Goal: Find specific page/section: Find specific page/section

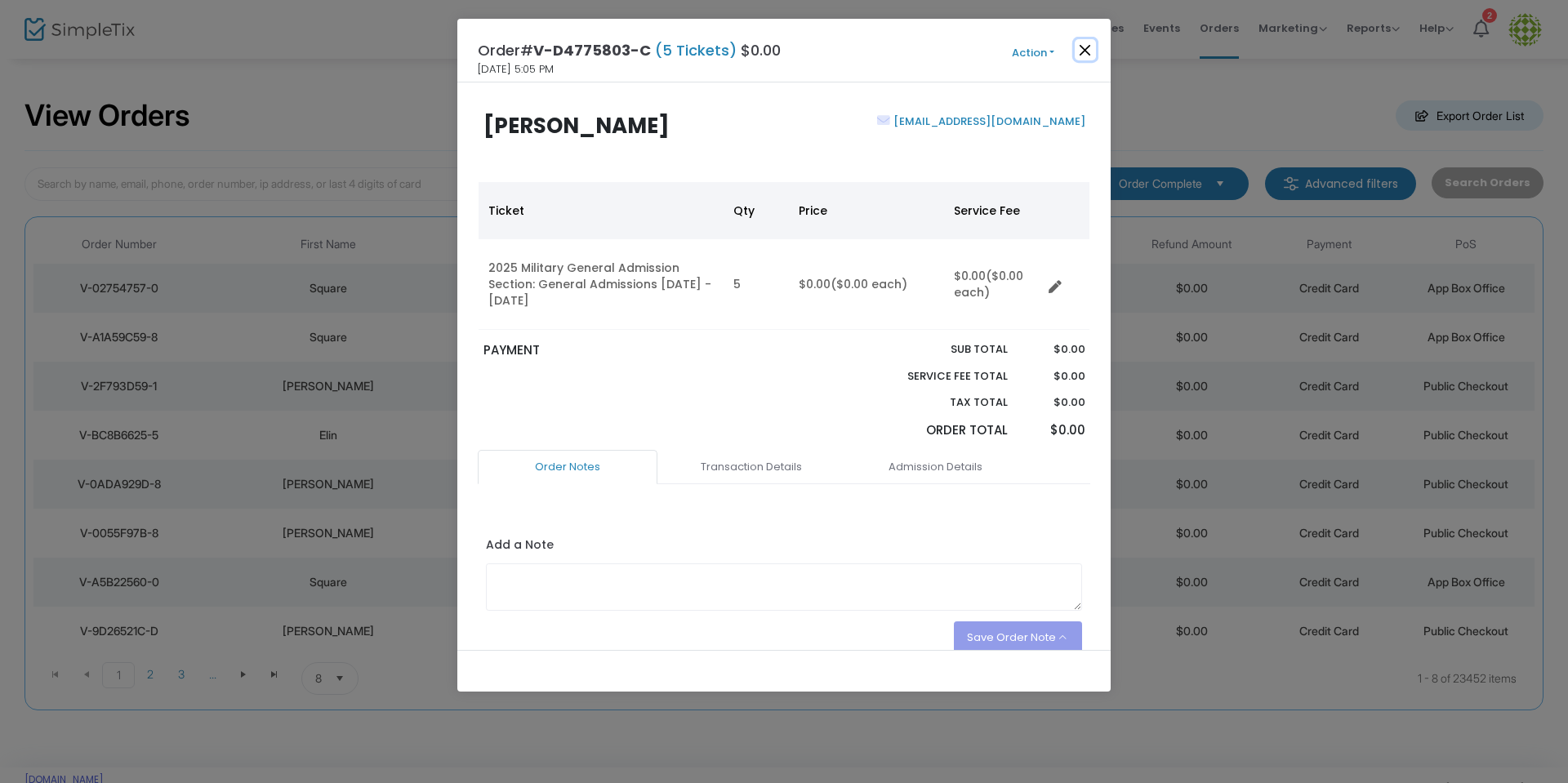
click at [1088, 50] on button "Close" at bounding box center [1085, 49] width 21 height 21
click at [1088, 52] on button "Close" at bounding box center [1085, 49] width 21 height 21
click at [1085, 54] on button "Close" at bounding box center [1085, 49] width 21 height 21
click at [1084, 44] on button "Close" at bounding box center [1085, 49] width 21 height 21
click at [1083, 51] on button "Close" at bounding box center [1085, 49] width 21 height 21
